Goal: Information Seeking & Learning: Learn about a topic

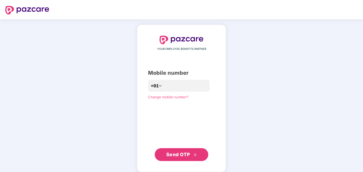
click at [180, 154] on span "Send OTP" at bounding box center [178, 154] width 24 height 6
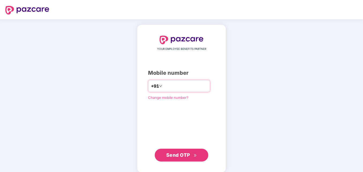
click at [163, 86] on input "**********" at bounding box center [185, 86] width 44 height 9
type input "**********"
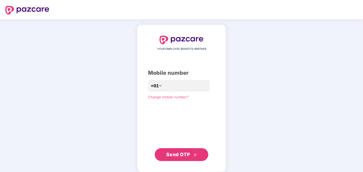
click at [175, 156] on span "Send OTP" at bounding box center [178, 154] width 24 height 6
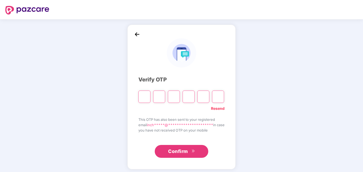
type input "*"
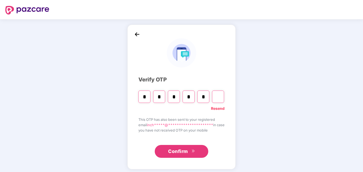
type input "*"
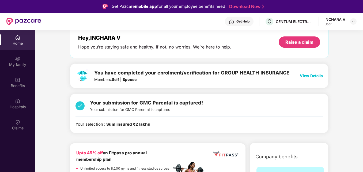
scroll to position [22, 0]
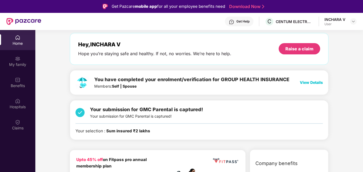
click at [308, 83] on span "View Details" at bounding box center [311, 82] width 23 height 5
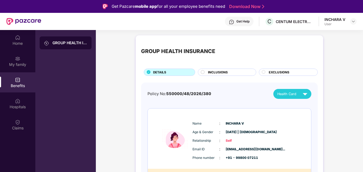
click at [229, 74] on div "INCLUSIONS" at bounding box center [229, 73] width 48 height 6
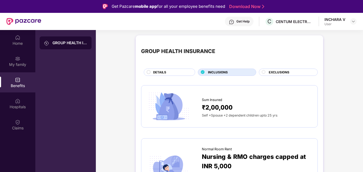
click at [292, 69] on div "EXCLUSIONS" at bounding box center [288, 72] width 59 height 7
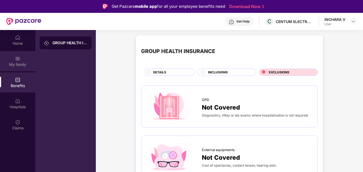
click at [17, 60] on img at bounding box center [17, 58] width 5 height 5
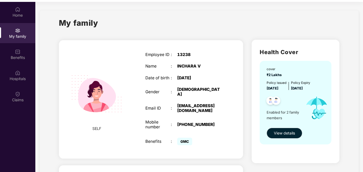
scroll to position [30, 0]
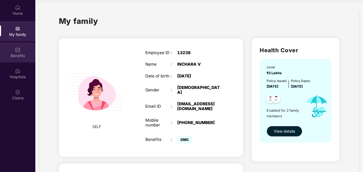
click at [20, 54] on div "Benefits" at bounding box center [17, 55] width 35 height 5
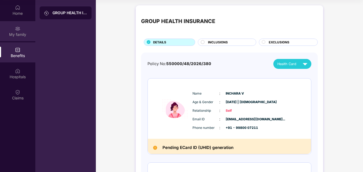
click at [20, 33] on div "My family" at bounding box center [17, 34] width 35 height 5
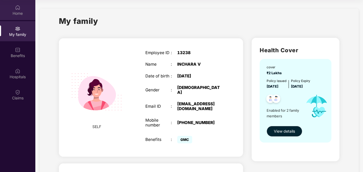
click at [16, 10] on img at bounding box center [17, 7] width 5 height 5
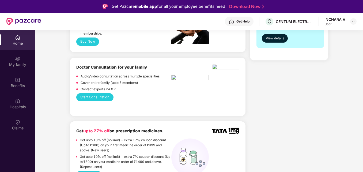
scroll to position [263, 0]
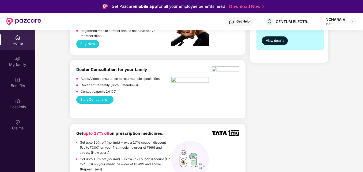
drag, startPoint x: 362, startPoint y: 67, endPoint x: 356, endPoint y: 35, distance: 32.4
click at [14, 82] on div "Benefits" at bounding box center [17, 82] width 35 height 20
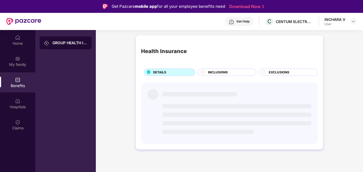
scroll to position [0, 0]
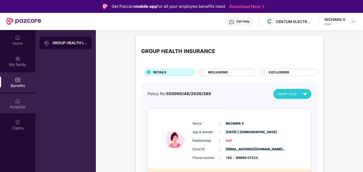
click at [17, 101] on img at bounding box center [17, 100] width 5 height 5
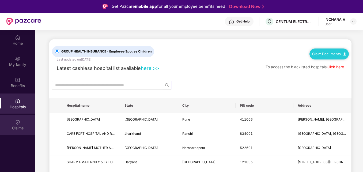
click at [14, 123] on div "Claims" at bounding box center [17, 125] width 35 height 20
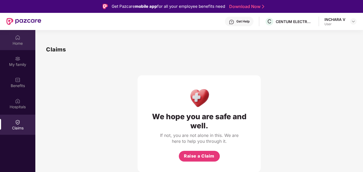
click at [20, 38] on img at bounding box center [17, 37] width 5 height 5
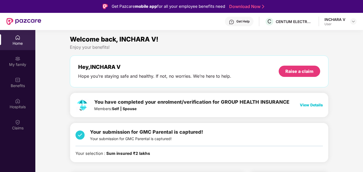
click at [303, 105] on span "View Details" at bounding box center [311, 104] width 23 height 5
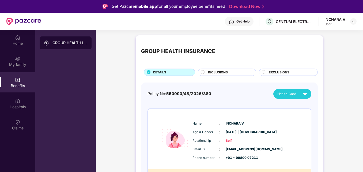
click at [241, 70] on div "INCLUSIONS" at bounding box center [229, 73] width 48 height 6
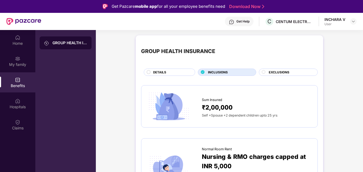
click at [281, 71] on span "EXCLUSIONS" at bounding box center [279, 72] width 21 height 5
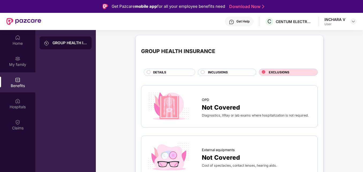
click at [163, 72] on span "DETAILS" at bounding box center [159, 72] width 13 height 5
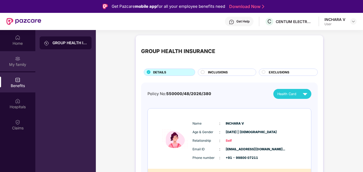
click at [23, 58] on div "My family" at bounding box center [17, 61] width 35 height 20
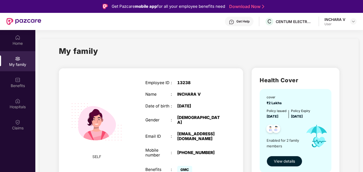
click at [280, 159] on span "View details" at bounding box center [284, 161] width 21 height 6
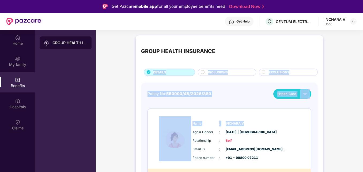
drag, startPoint x: 362, startPoint y: 33, endPoint x: 359, endPoint y: 111, distance: 77.7
click at [359, 111] on div "GROUP HEALTH INSURANCE DETAILS INCLUSIONS EXCLUSIONS Policy No: 550000/48/2026/…" at bounding box center [229, 167] width 267 height 268
drag, startPoint x: 359, startPoint y: 111, endPoint x: 345, endPoint y: 44, distance: 67.9
click at [345, 44] on div "GROUP HEALTH INSURANCE DETAILS INCLUSIONS EXCLUSIONS Policy No: 550000/48/2026/…" at bounding box center [229, 167] width 267 height 268
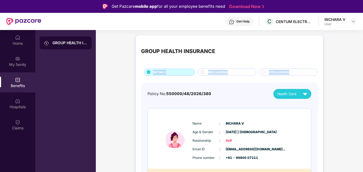
drag, startPoint x: 362, startPoint y: 33, endPoint x: 362, endPoint y: 67, distance: 34.0
click at [362, 67] on div "Home My family Benefits Hospitals Claims GROUP HEALTH INSURANCE GROUP HEALTH IN…" at bounding box center [181, 116] width 363 height 172
click at [338, 121] on div "GROUP HEALTH INSURANCE DETAILS INCLUSIONS EXCLUSIONS Policy No: 550000/48/2026/…" at bounding box center [229, 167] width 267 height 268
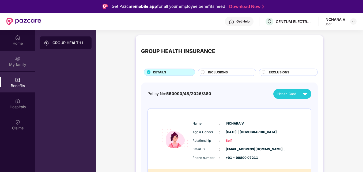
click at [25, 64] on div "My family" at bounding box center [17, 64] width 35 height 5
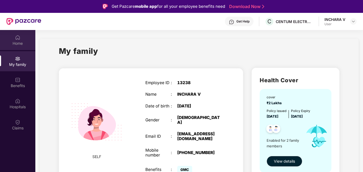
click at [19, 41] on div "Home" at bounding box center [17, 43] width 35 height 5
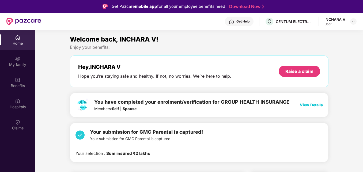
click at [308, 104] on span "View Details" at bounding box center [311, 104] width 23 height 5
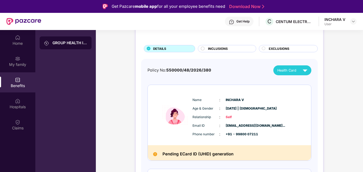
scroll to position [23, 0]
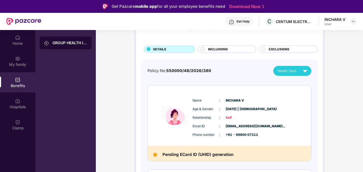
click at [71, 39] on div "GROUP HEALTH INSURANCE" at bounding box center [66, 42] width 52 height 13
click at [20, 102] on div "Hospitals" at bounding box center [17, 103] width 35 height 20
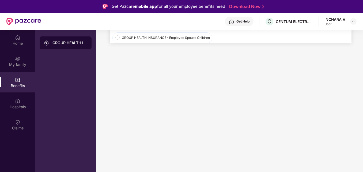
scroll to position [0, 0]
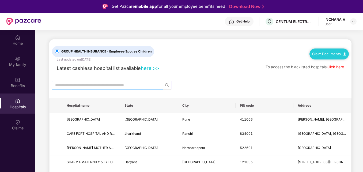
click at [79, 86] on input "text" at bounding box center [105, 85] width 100 height 6
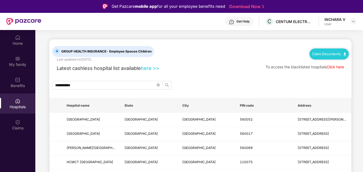
drag, startPoint x: 362, startPoint y: 35, endPoint x: 363, endPoint y: 60, distance: 25.7
click at [363, 60] on html "**********" at bounding box center [181, 86] width 363 height 172
click at [95, 87] on input "**********" at bounding box center [105, 85] width 100 height 6
click at [109, 83] on input "**********" at bounding box center [105, 85] width 100 height 6
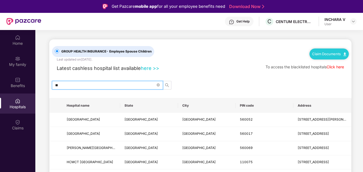
type input "*"
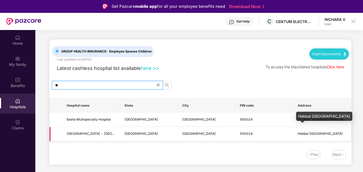
type input "*"
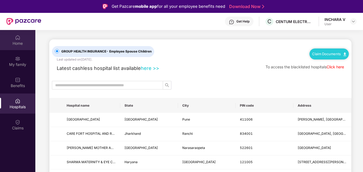
click at [18, 41] on div "Home" at bounding box center [17, 43] width 35 height 5
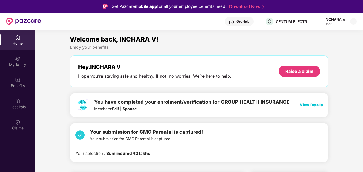
click at [93, 154] on div "Your selection : Sum insured ₹2 lakhs" at bounding box center [112, 153] width 75 height 6
